Goal: Obtain resource: Obtain resource

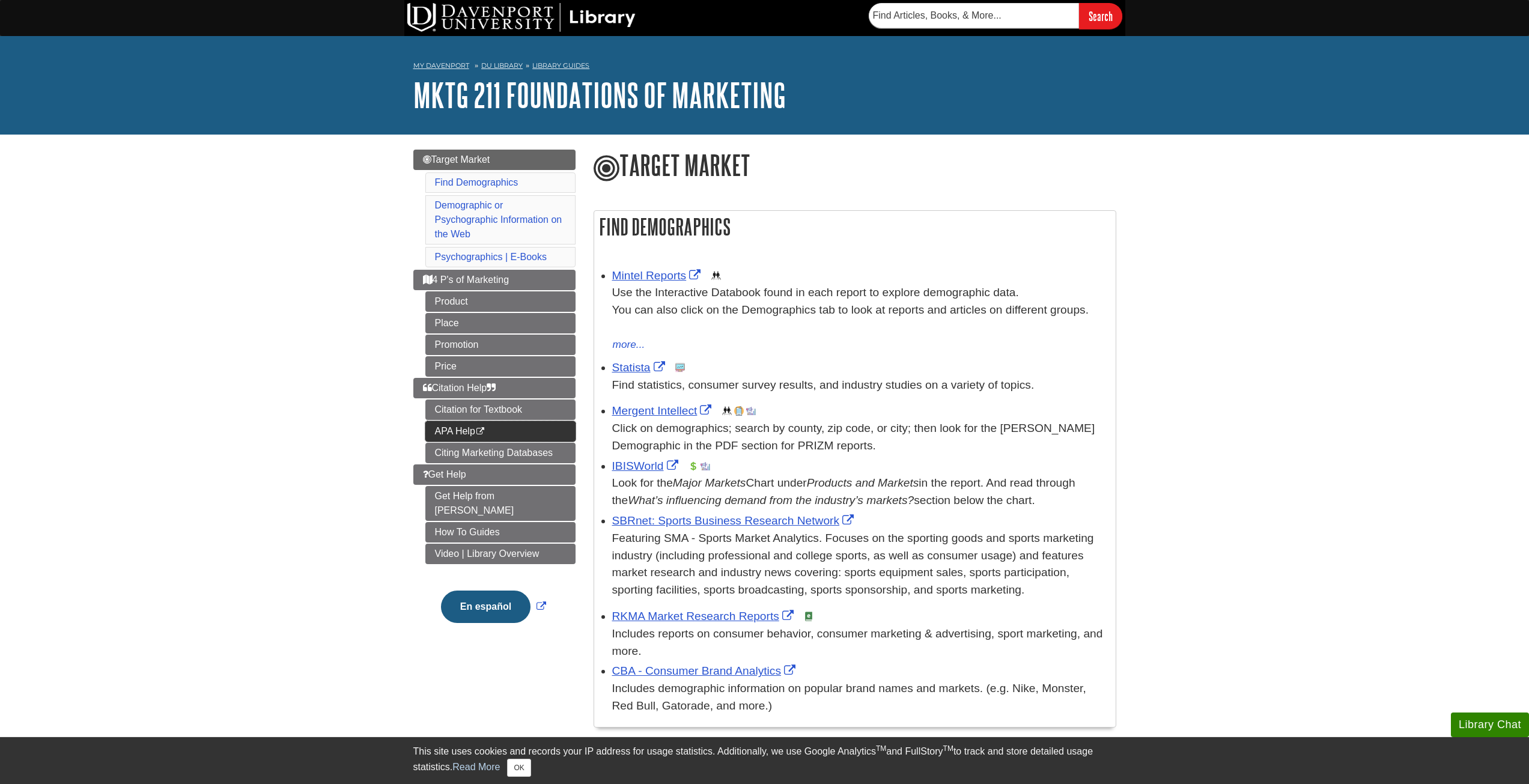
click at [499, 439] on link "APA Help This link opens in a new window" at bounding box center [500, 431] width 151 height 20
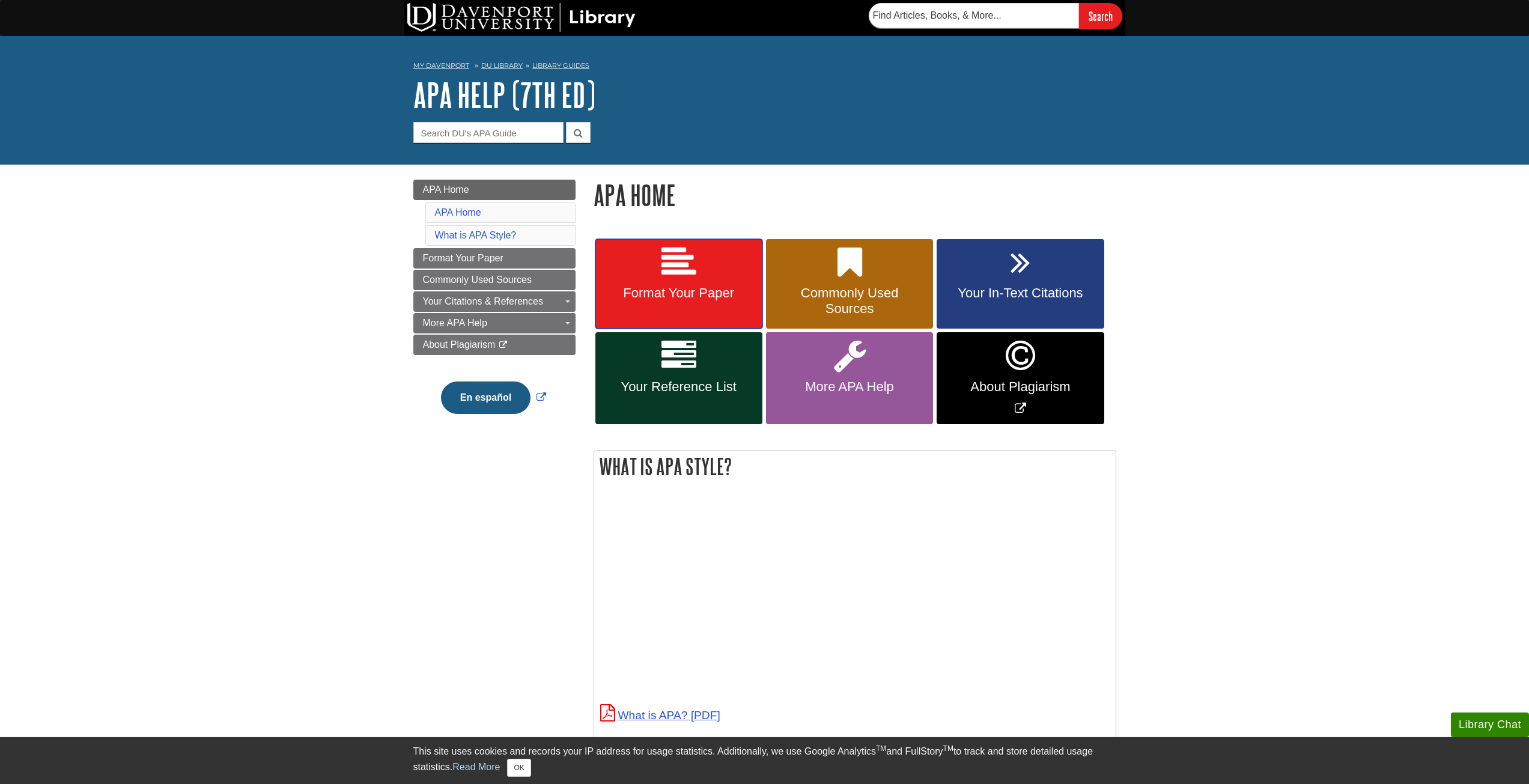
click at [662, 291] on span "Format Your Paper" at bounding box center [679, 293] width 149 height 16
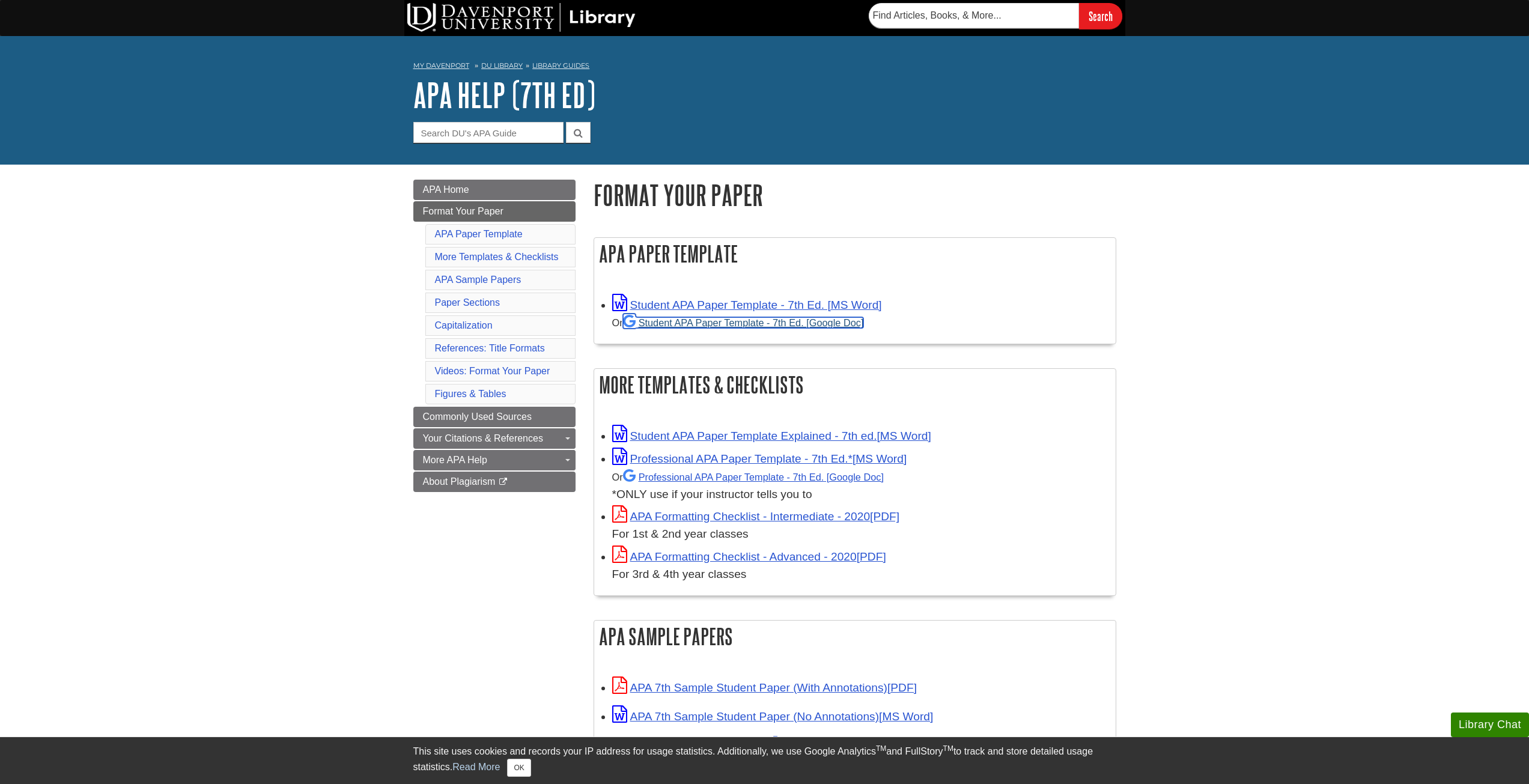
click at [834, 325] on link "Student APA Paper Template - 7th Ed. [Google Doc]" at bounding box center [743, 322] width 241 height 11
